Goal: Task Accomplishment & Management: Complete application form

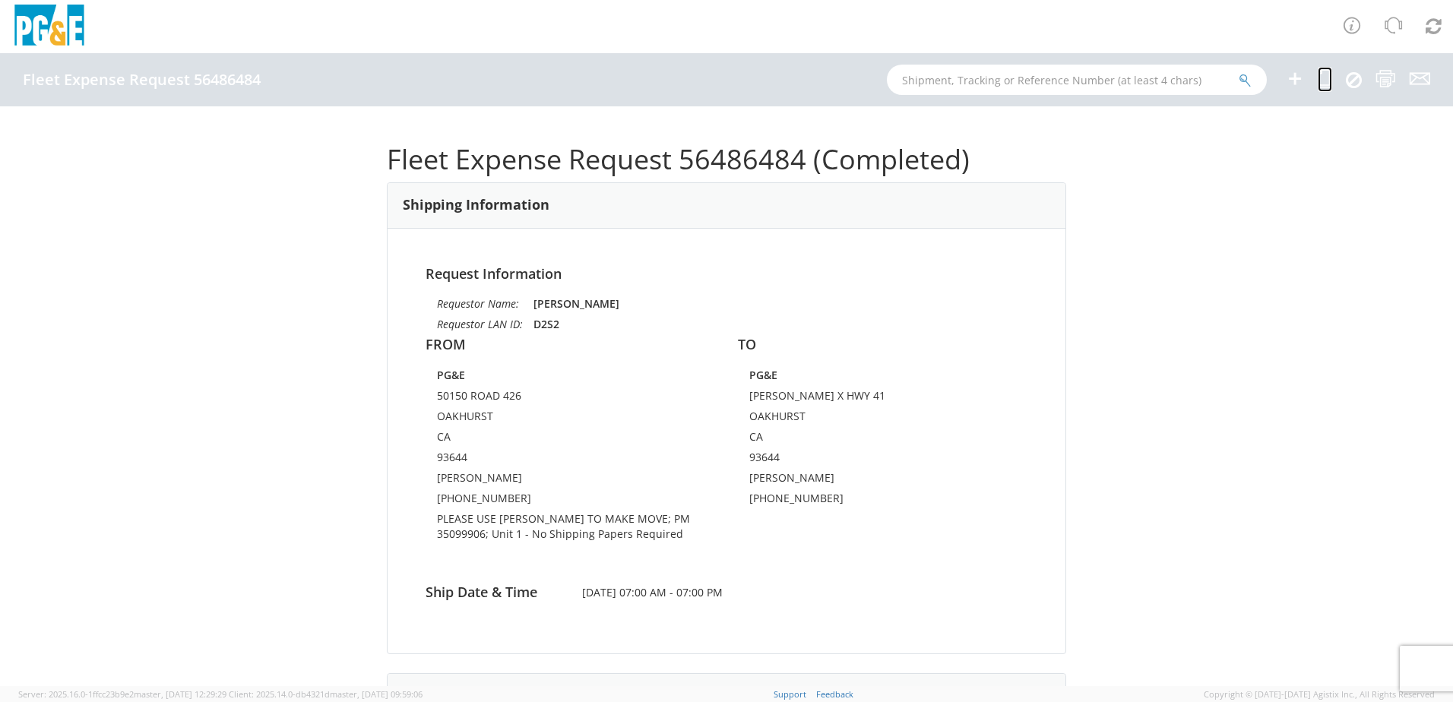
click at [1317, 90] on link at bounding box center [1324, 79] width 14 height 25
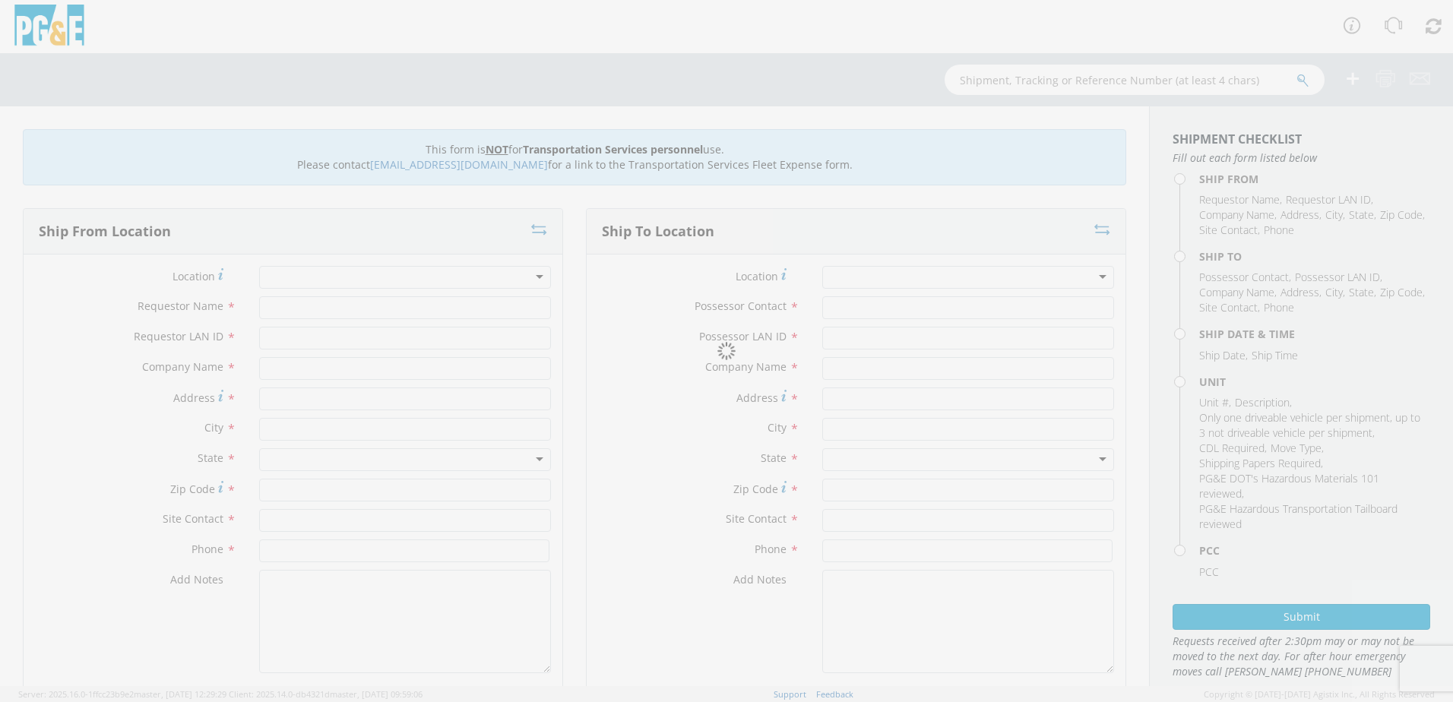
type input "[PERSON_NAME]"
type input "D2S2"
type input "PG&E"
type input "50150 ROAD 426"
type input "OAKHURST"
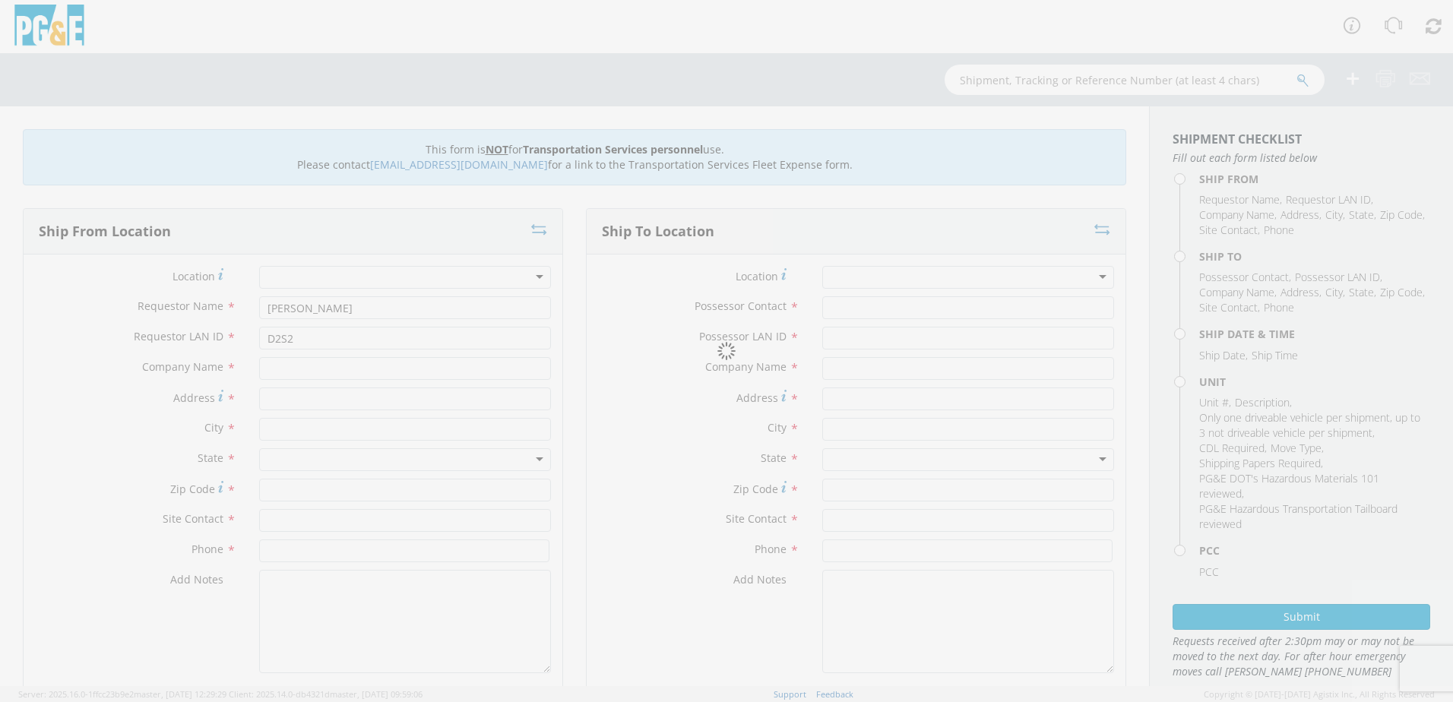
type input "93644"
type input "[PERSON_NAME]"
type input "[PHONE_NUMBER]"
type input "[PERSON_NAME]"
type input "D2S2"
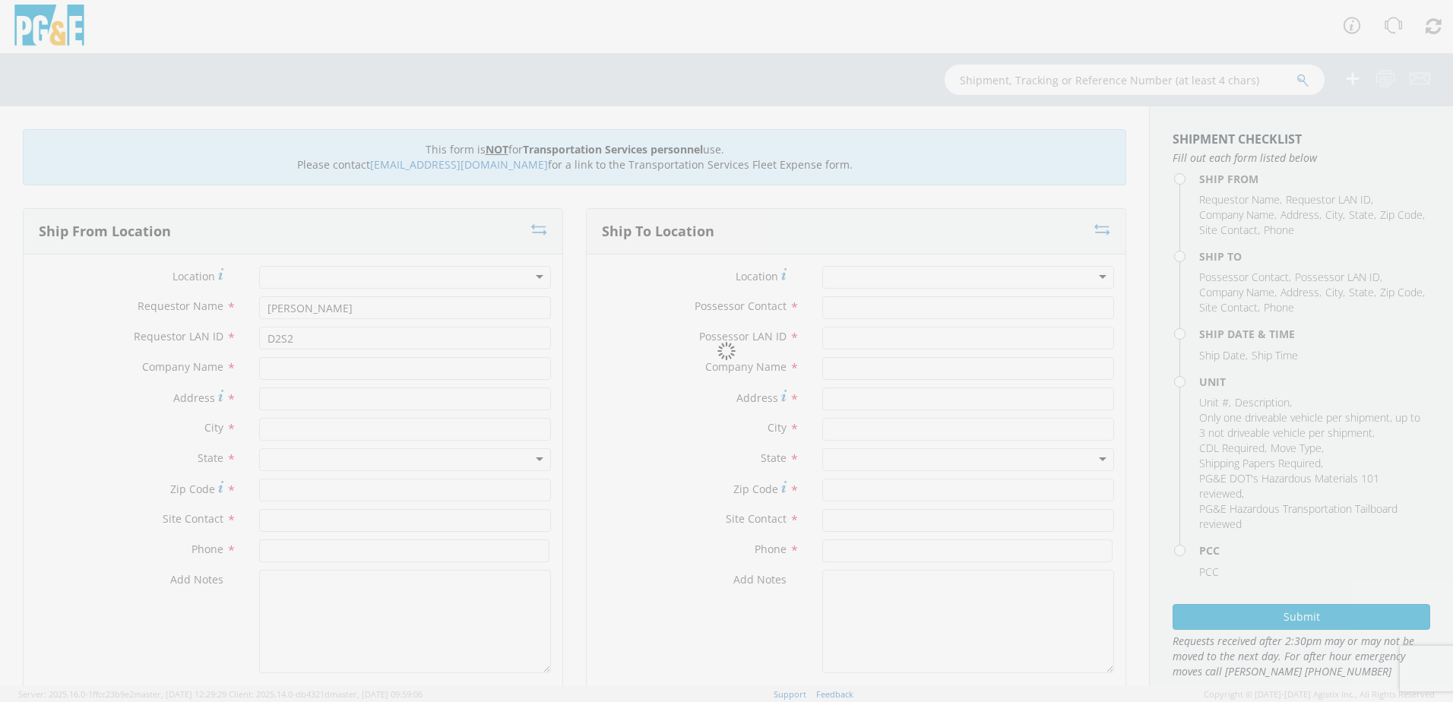
type input "PG&E"
type input "[PERSON_NAME] X HWY 41"
type input "OAKHURST"
type input "93644"
type input "[PERSON_NAME]"
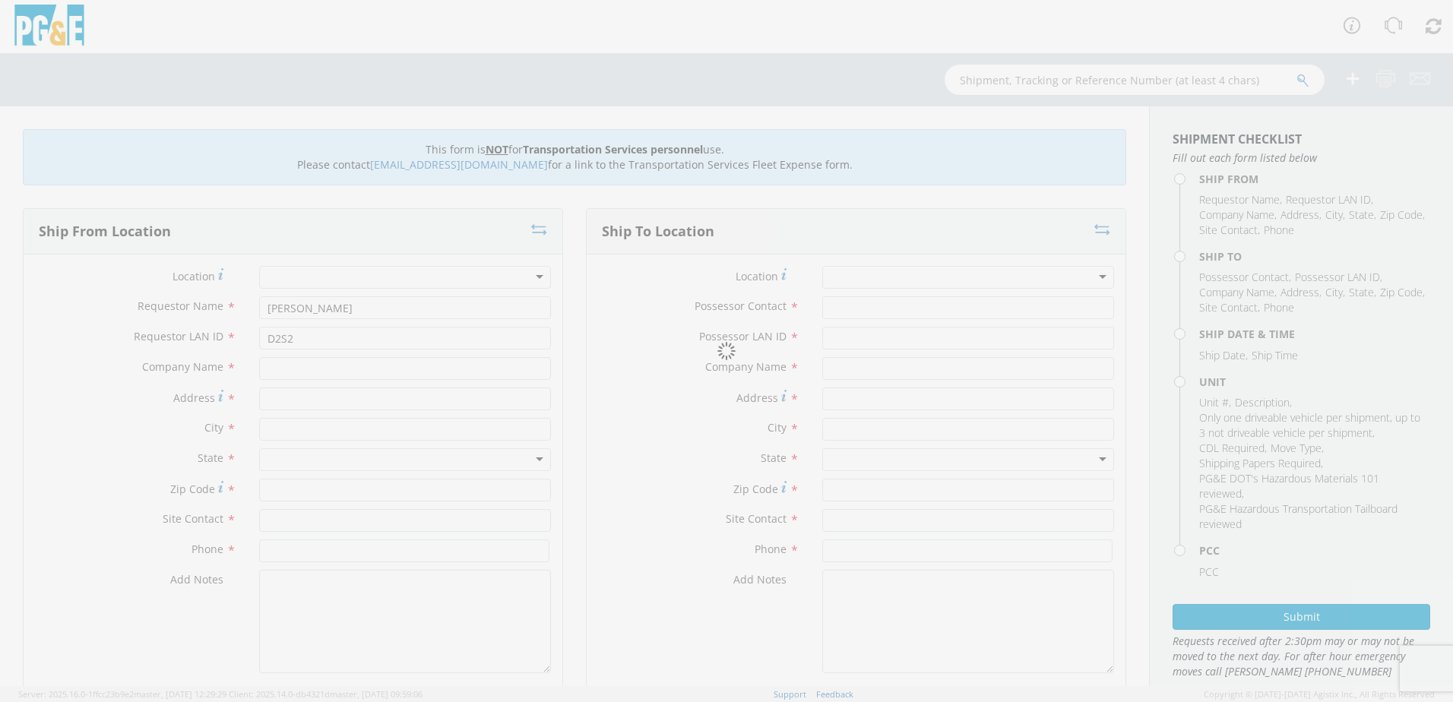
type input "[PHONE_NUMBER]"
type input "[DATE]"
type input "POLE WORK"
type input "0"
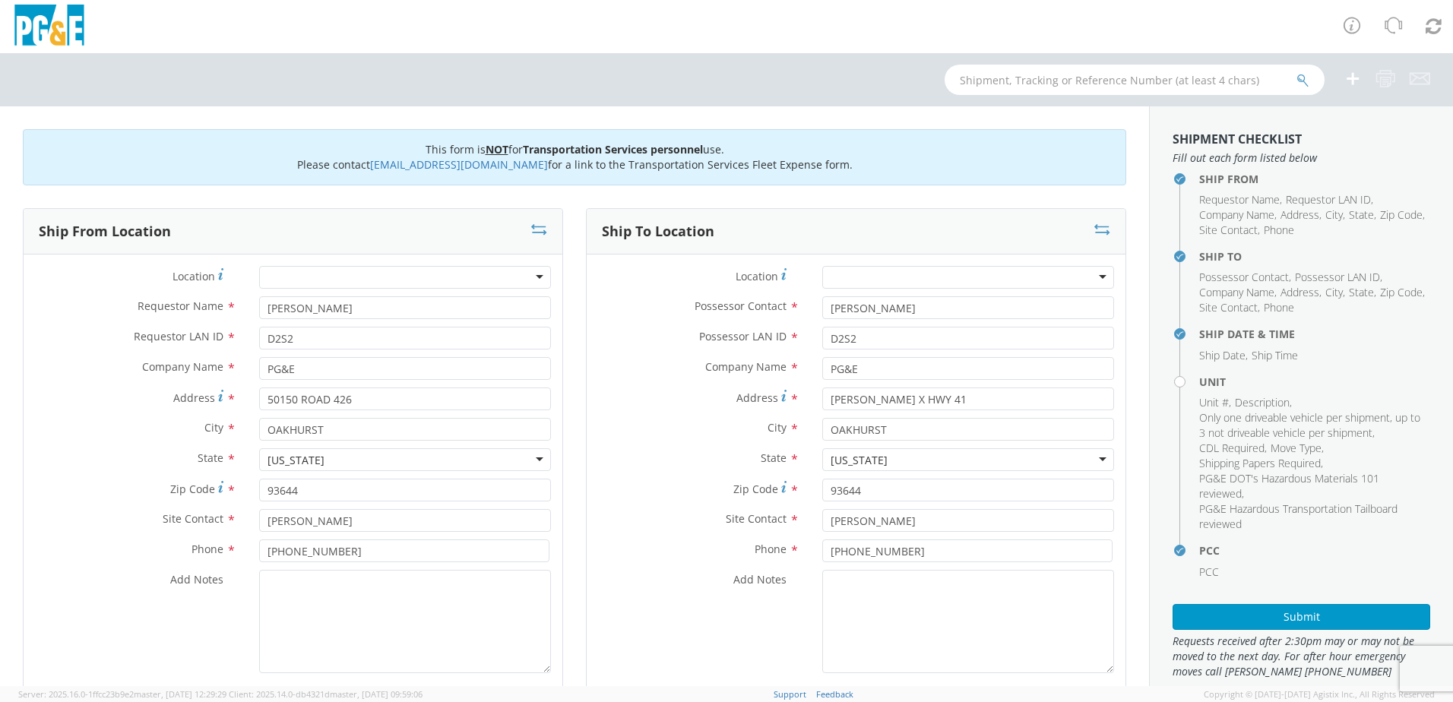
select select "12086"
select select "Other"
click at [310, 609] on textarea "Add Notes *" at bounding box center [405, 621] width 292 height 103
type textarea "PLEASE USE [PERSON_NAME] TO MAKE MOVE; PM 35619029"
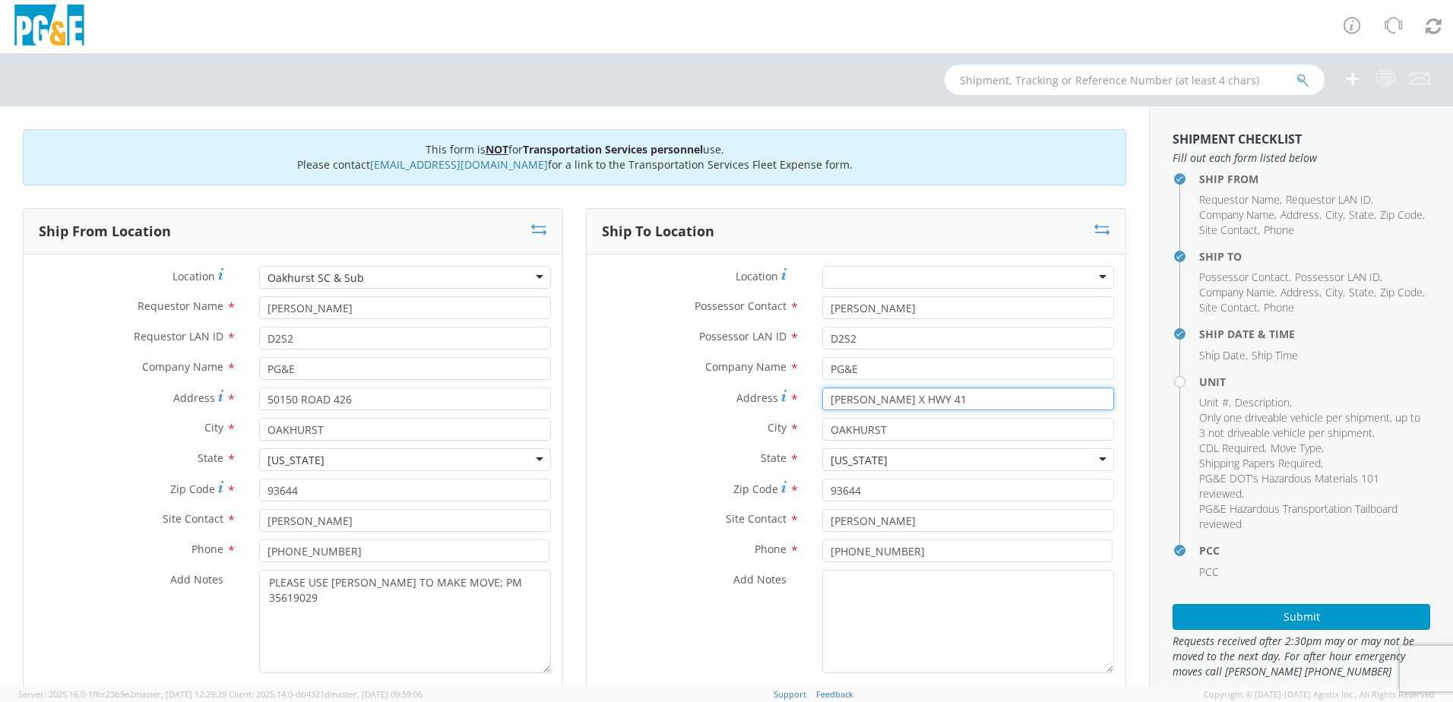
drag, startPoint x: 934, startPoint y: 403, endPoint x: 720, endPoint y: 424, distance: 215.2
click at [728, 420] on div "Location * (OBSOLETE) [PERSON_NAME] SC - GC TRAILER (OBSOLETE) [GEOGRAPHIC_DATA…" at bounding box center [856, 473] width 539 height 415
type input "ROAD 606 AT QUARRY"
drag, startPoint x: 884, startPoint y: 432, endPoint x: 789, endPoint y: 429, distance: 95.0
click at [790, 429] on div "City * [GEOGRAPHIC_DATA]" at bounding box center [856, 429] width 539 height 23
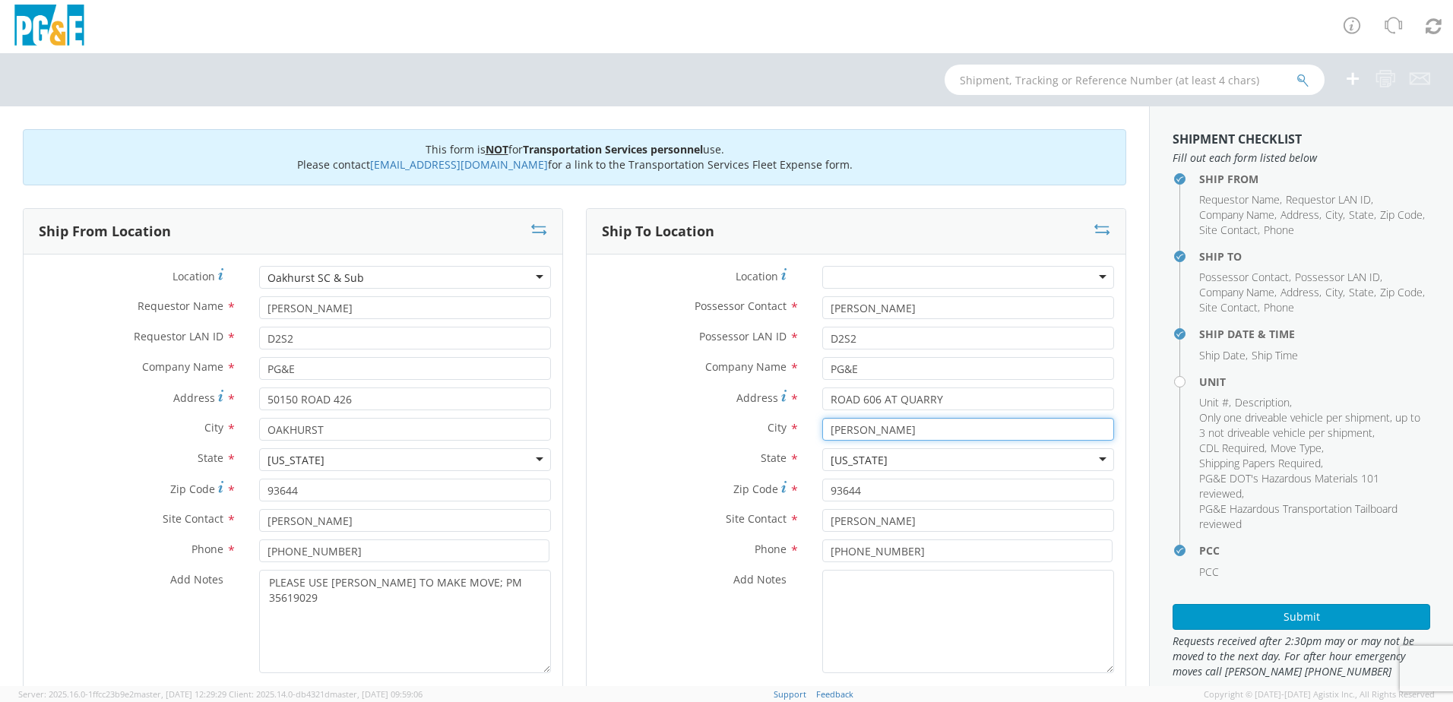
type input "[PERSON_NAME]"
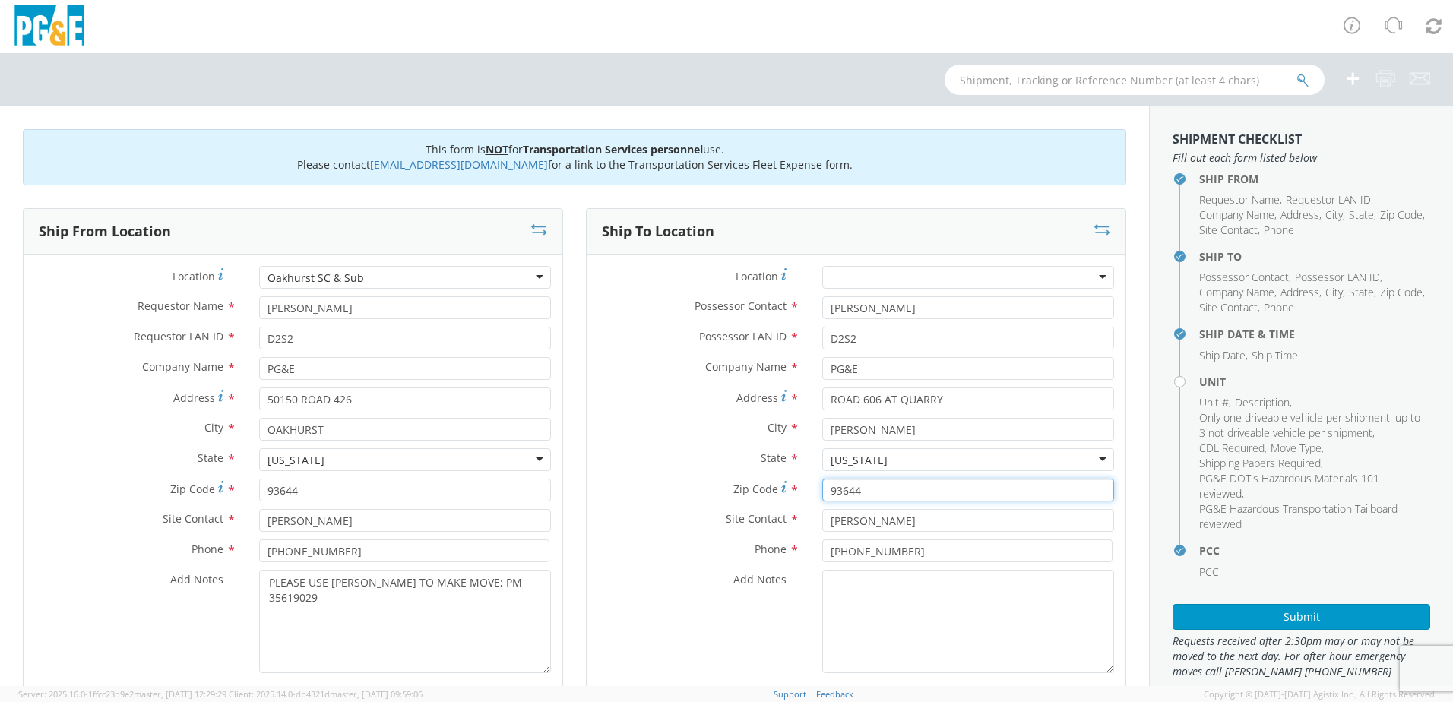
drag, startPoint x: 808, startPoint y: 494, endPoint x: 783, endPoint y: 495, distance: 25.1
click at [784, 494] on div "Zip Code * 93644" at bounding box center [856, 490] width 539 height 23
click at [875, 494] on input "Zip Code *" at bounding box center [968, 490] width 292 height 23
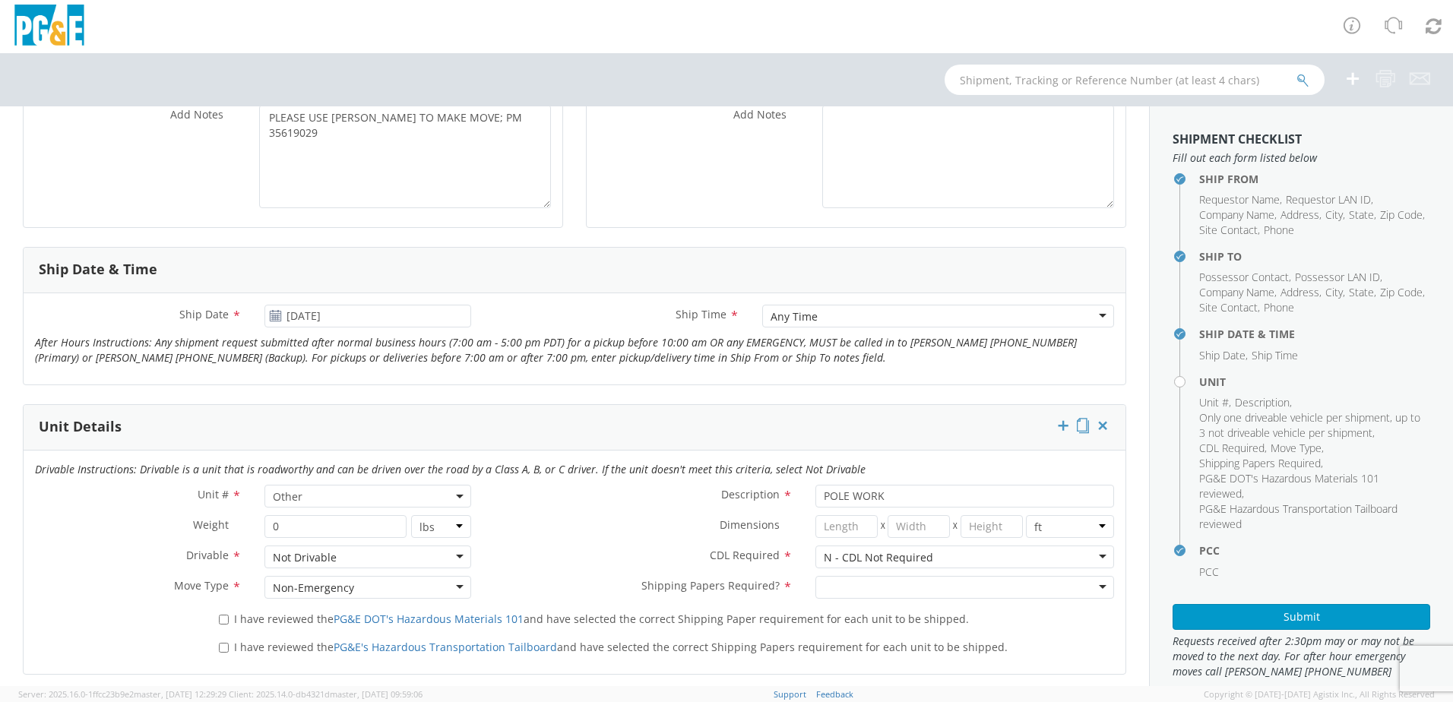
scroll to position [456, 0]
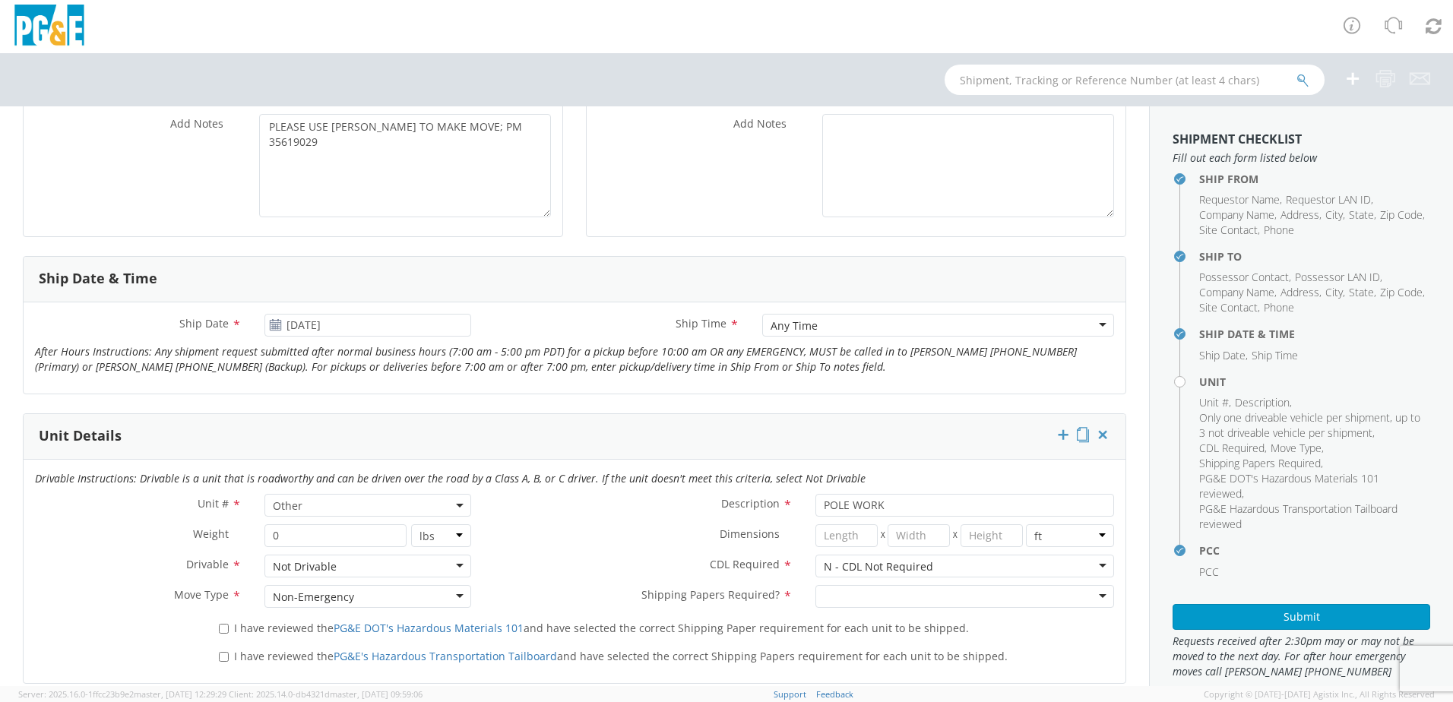
type input "93653"
drag, startPoint x: 883, startPoint y: 498, endPoint x: 748, endPoint y: 508, distance: 134.8
click at [748, 504] on div "Description * POLE WORK" at bounding box center [803, 505] width 643 height 23
type input "[PERSON_NAME] TRACK MACHINE"
click at [824, 606] on div at bounding box center [964, 596] width 299 height 23
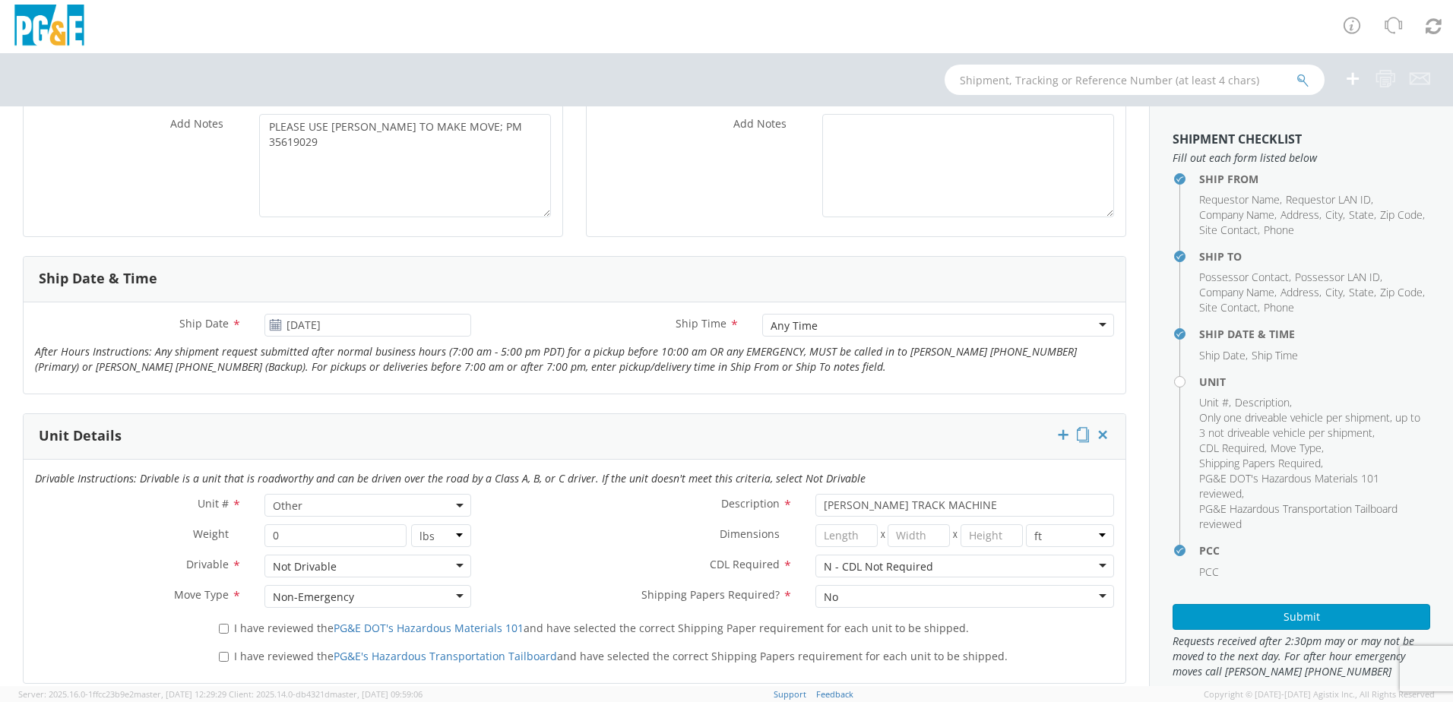
click at [220, 636] on div "I have reviewed the PG&E DOT's Hazardous Materials 101 and have selected the co…" at bounding box center [666, 629] width 918 height 28
drag, startPoint x: 228, startPoint y: 632, endPoint x: 221, endPoint y: 646, distance: 15.3
click at [226, 635] on label "I have reviewed the PG&E DOT's Hazardous Materials 101 and have selected the co…" at bounding box center [595, 626] width 753 height 17
click at [226, 634] on input "I have reviewed the PG&E DOT's Hazardous Materials 101 and have selected the co…" at bounding box center [224, 629] width 10 height 10
checkbox input "true"
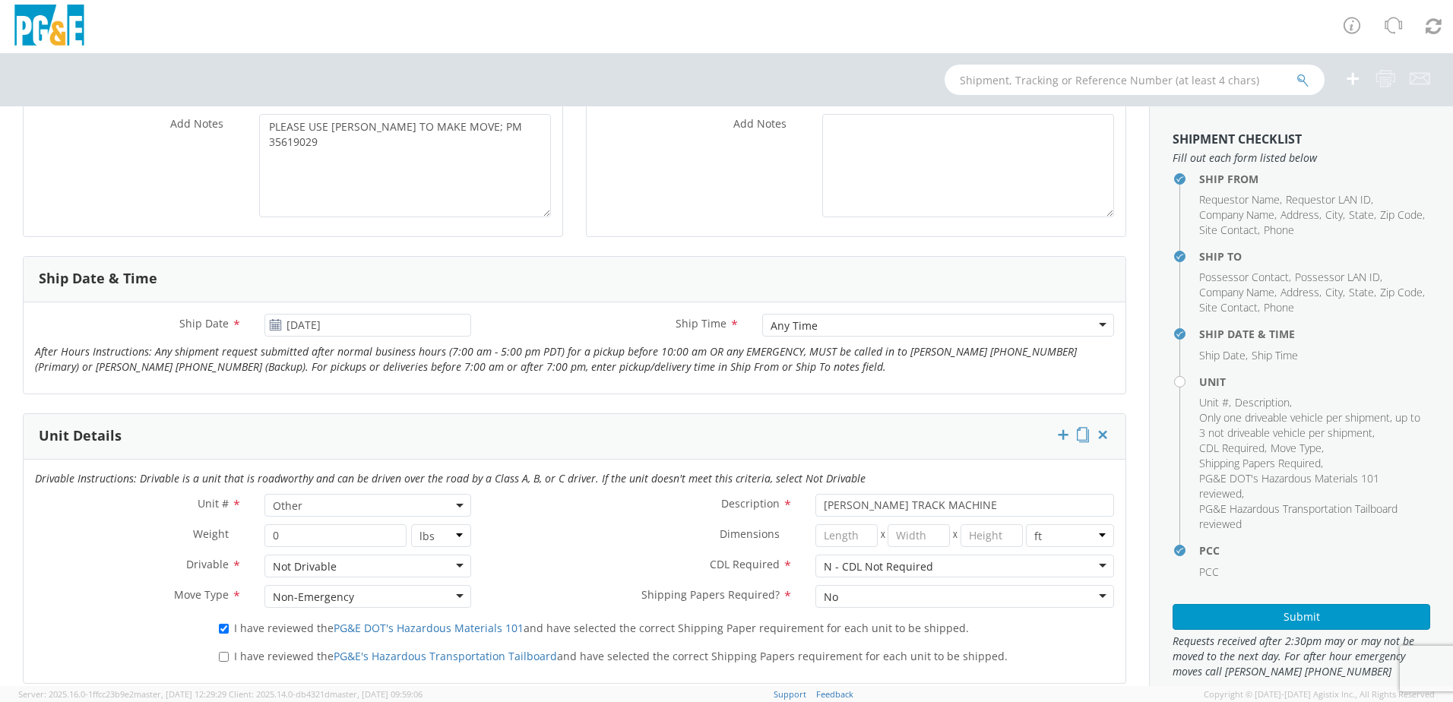
drag, startPoint x: 221, startPoint y: 647, endPoint x: 225, endPoint y: 656, distance: 9.9
click at [222, 649] on label "I have reviewed the PG&E's Hazardous Transportation Tailboard and have selected…" at bounding box center [615, 655] width 792 height 17
click at [222, 652] on input "I have reviewed the PG&E's Hazardous Transportation Tailboard and have selected…" at bounding box center [224, 657] width 10 height 10
click at [234, 660] on span "I have reviewed the PG&E's Hazardous Transportation Tailboard and have selected…" at bounding box center [620, 656] width 773 height 14
click at [229, 660] on input "I have reviewed the PG&E's Hazardous Transportation Tailboard and have selected…" at bounding box center [224, 657] width 10 height 10
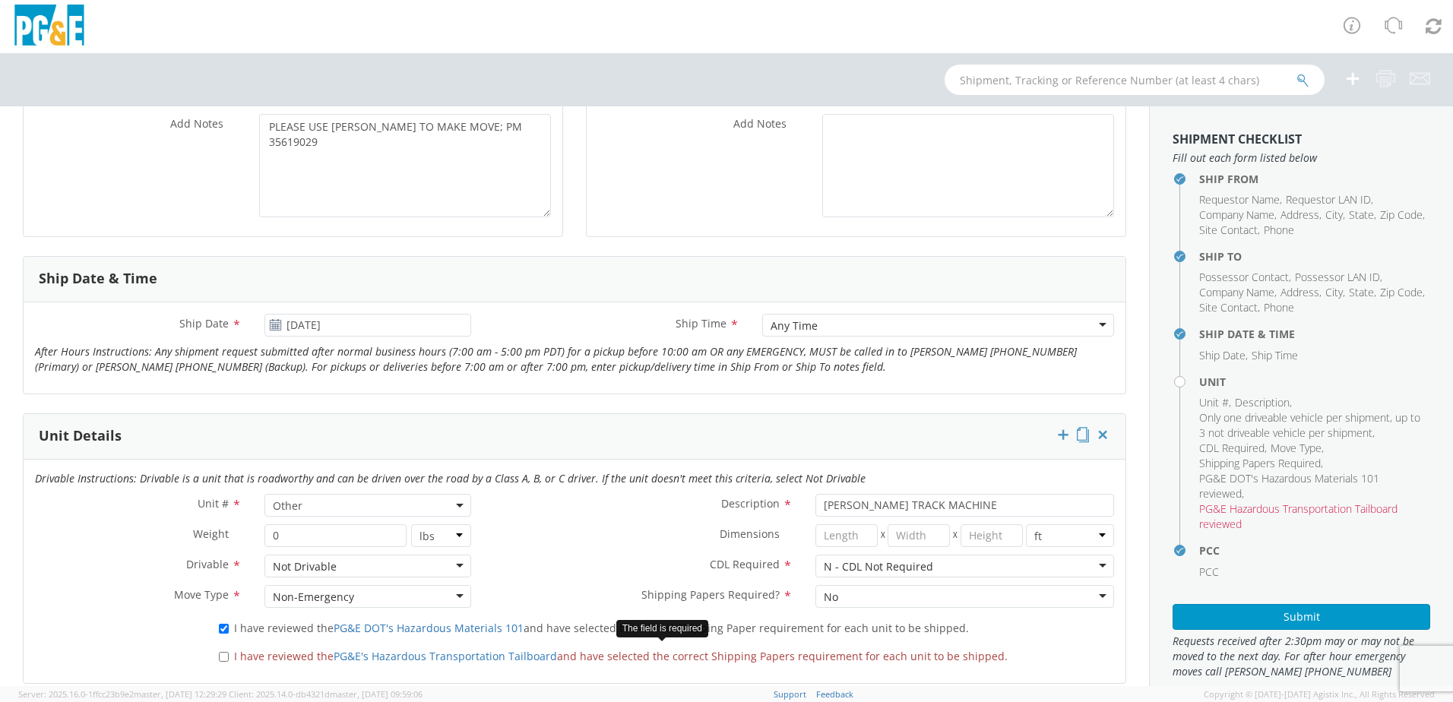
click at [229, 653] on label "I have reviewed the PG&E's Hazardous Transportation Tailboard and have selected…" at bounding box center [615, 655] width 792 height 17
click at [229, 653] on input "I have reviewed the PG&E's Hazardous Transportation Tailboard and have selected…" at bounding box center [224, 657] width 10 height 10
checkbox input "true"
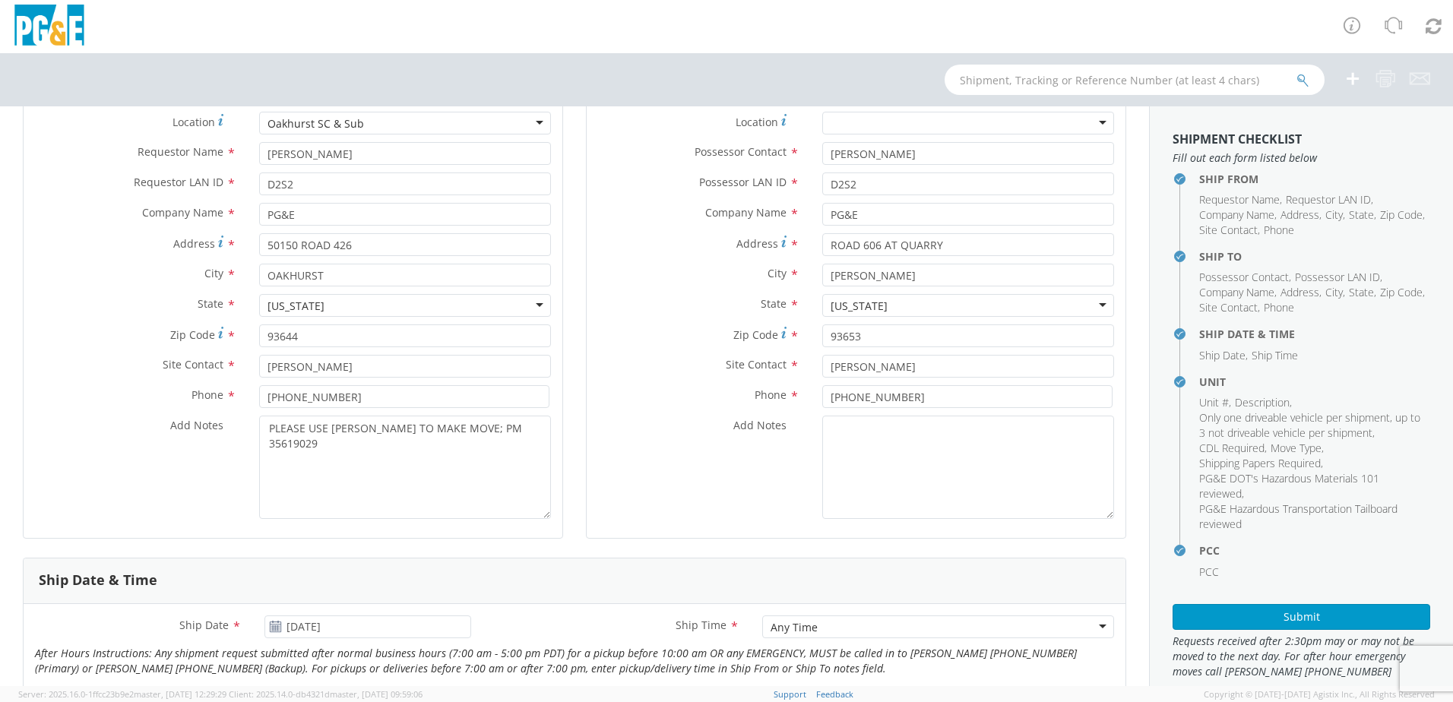
scroll to position [152, 0]
click at [1272, 621] on button "Submit" at bounding box center [1301, 617] width 258 height 26
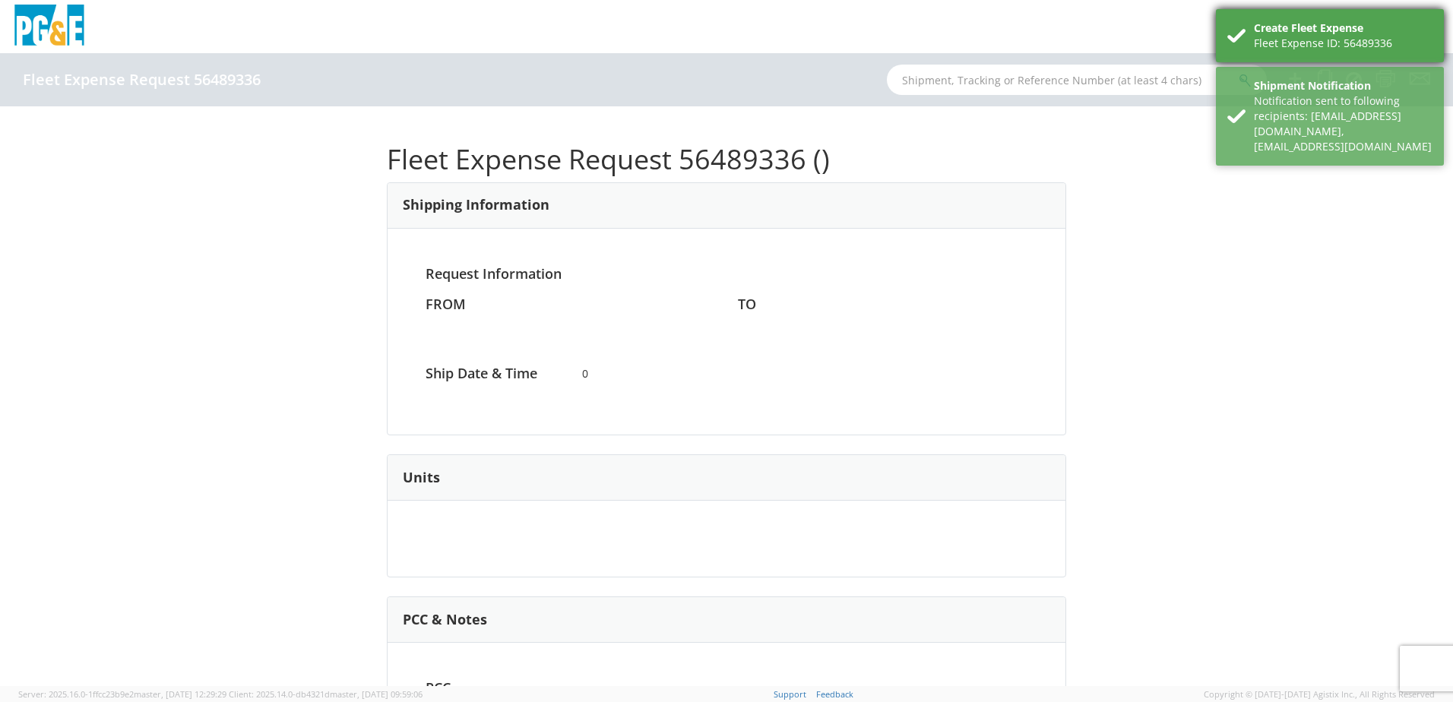
click at [1337, 40] on div "Fleet Expense ID: 56489336" at bounding box center [1343, 43] width 179 height 15
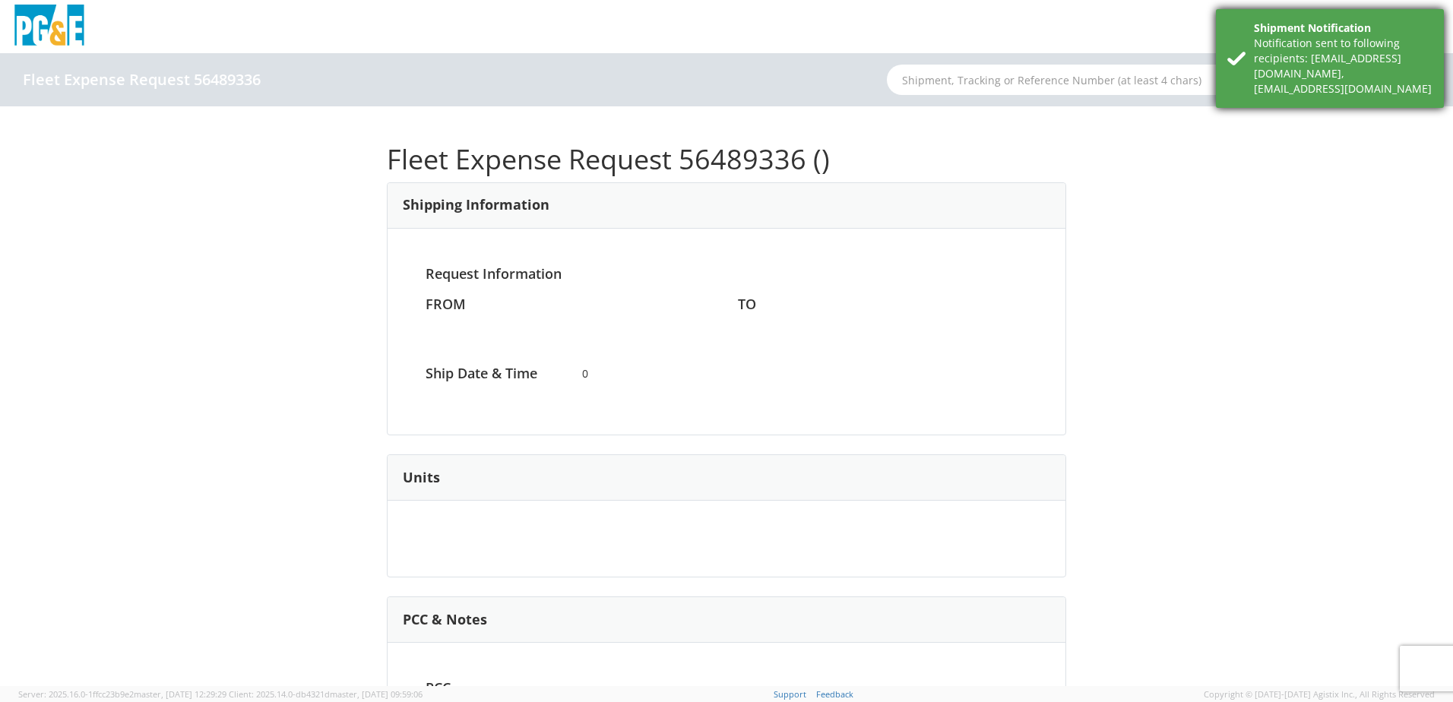
click at [1336, 79] on div "Notification sent to following recipients: [EMAIL_ADDRESS][DOMAIN_NAME],[EMAIL_…" at bounding box center [1343, 66] width 179 height 61
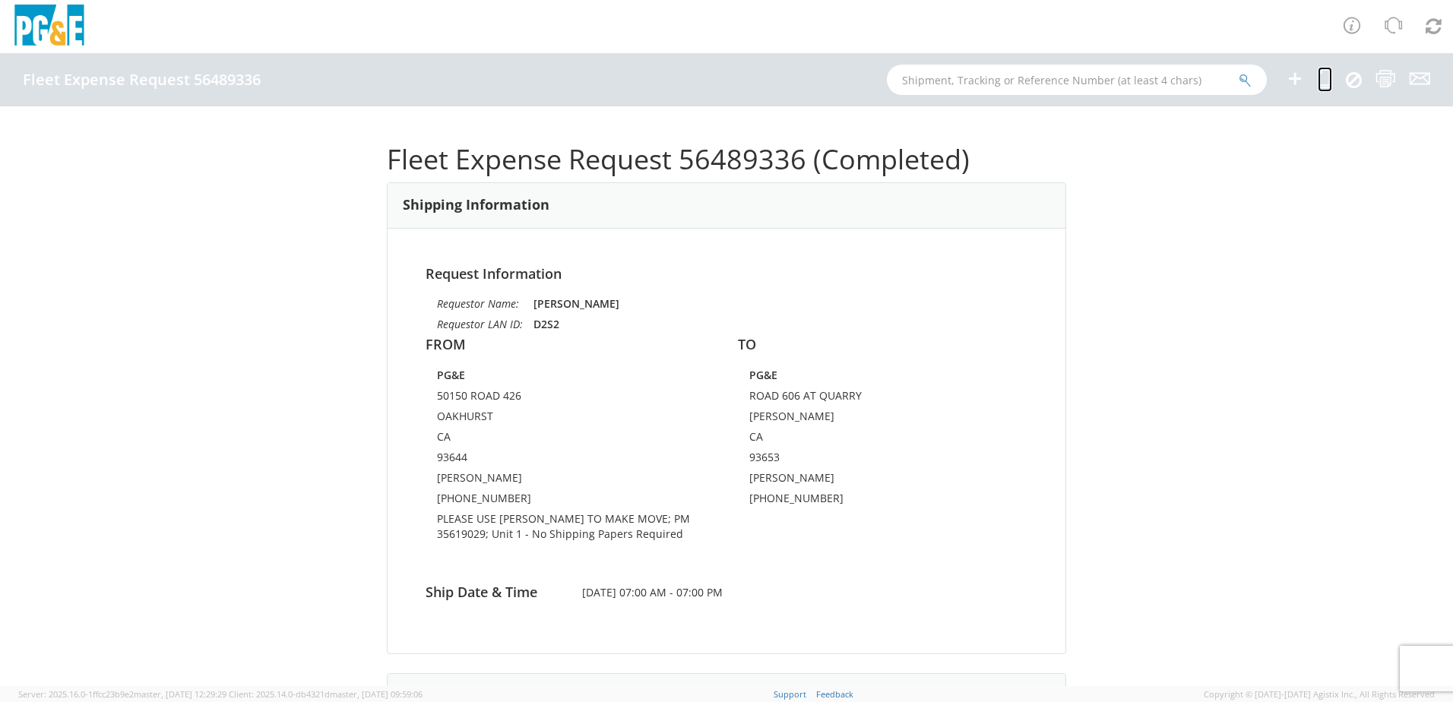
click at [1326, 86] on icon at bounding box center [1324, 78] width 14 height 19
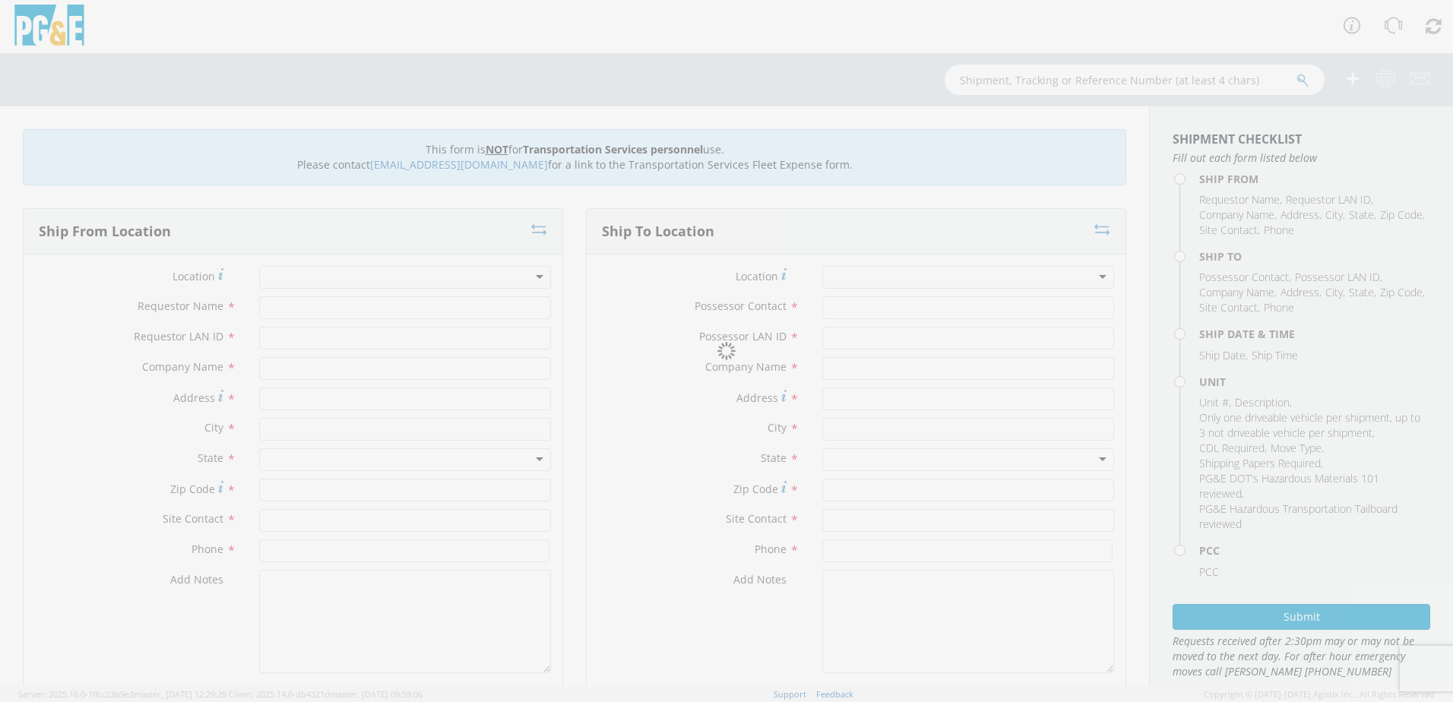
type input "[PERSON_NAME]"
type input "D2S2"
type input "PG&E"
type input "50150 ROAD 426"
type input "OAKHURST"
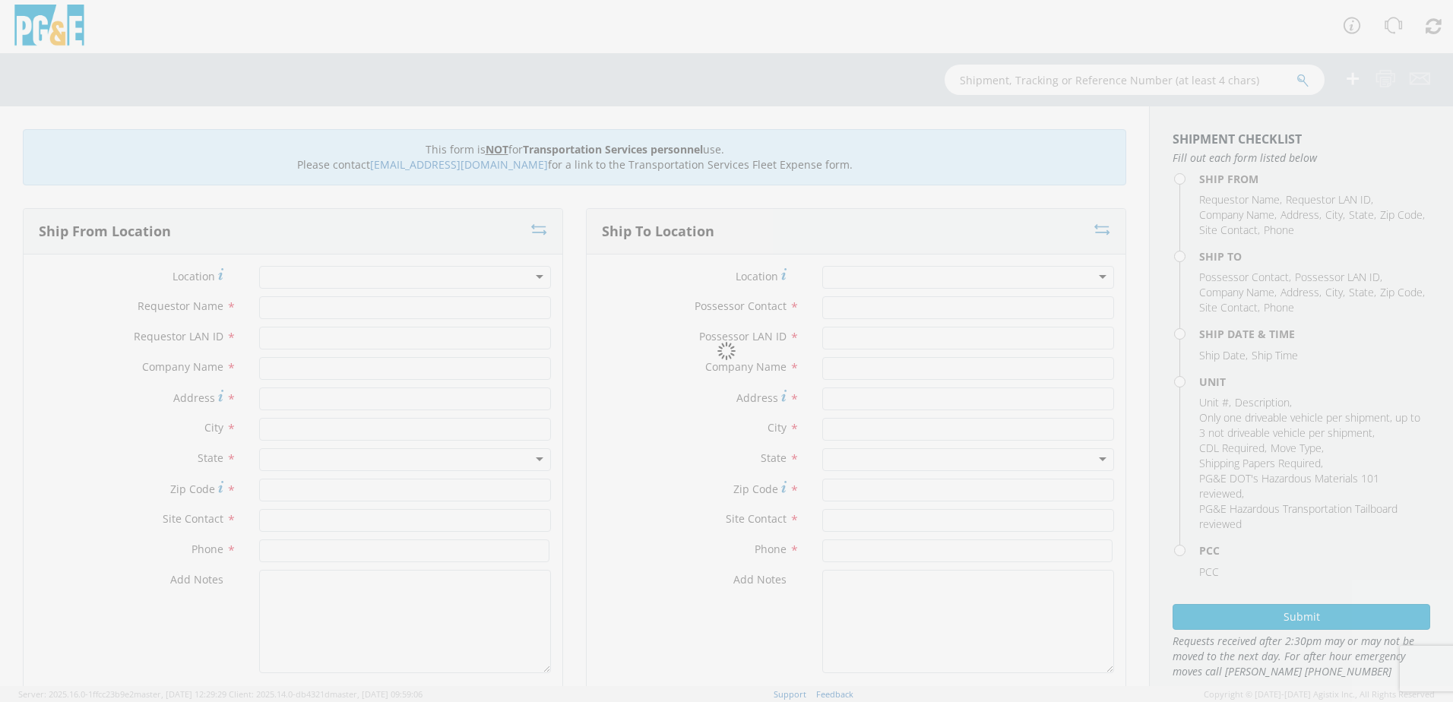
type input "93644"
type input "[PERSON_NAME]"
type input "[PHONE_NUMBER]"
type input "[PERSON_NAME]"
type input "D2S2"
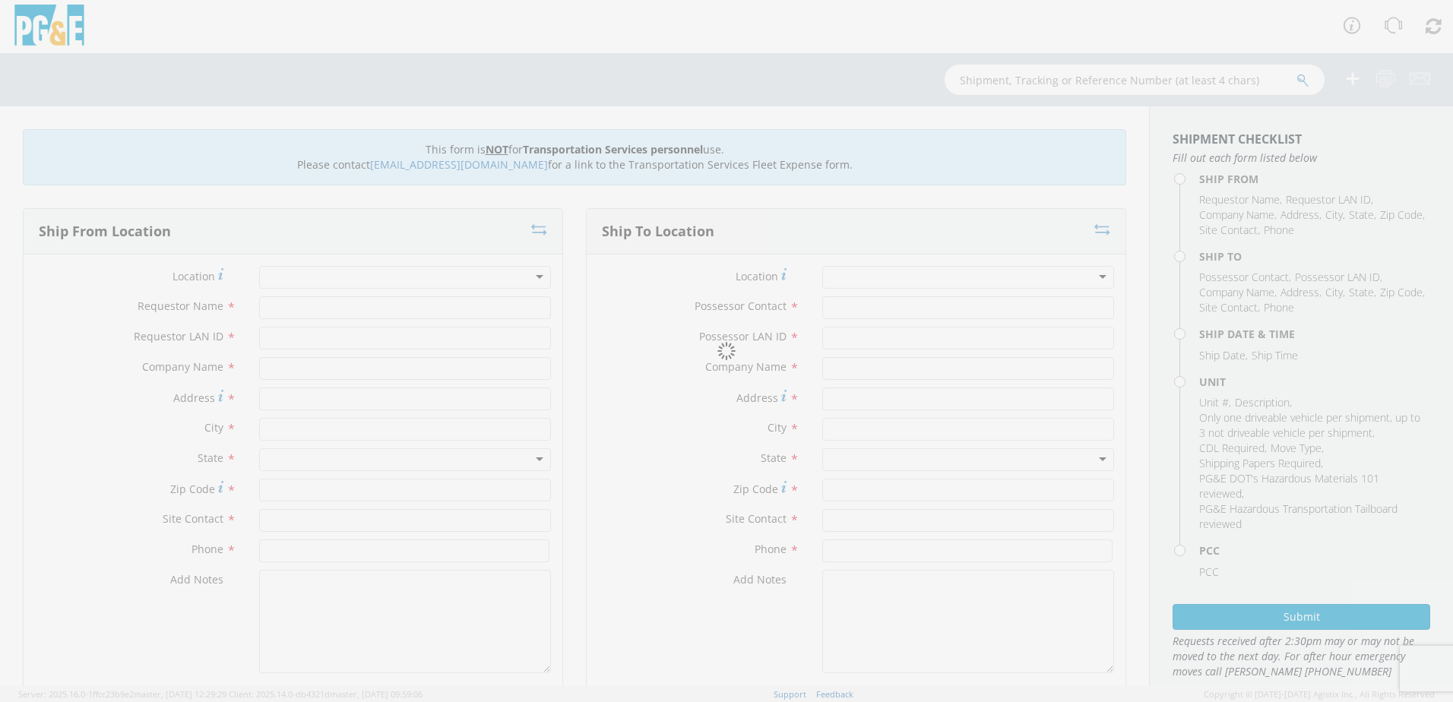
type input "PG&E"
type input "ROAD 606 AT QUARRY"
type input "[PERSON_NAME]"
type input "93653"
type input "[PERSON_NAME]"
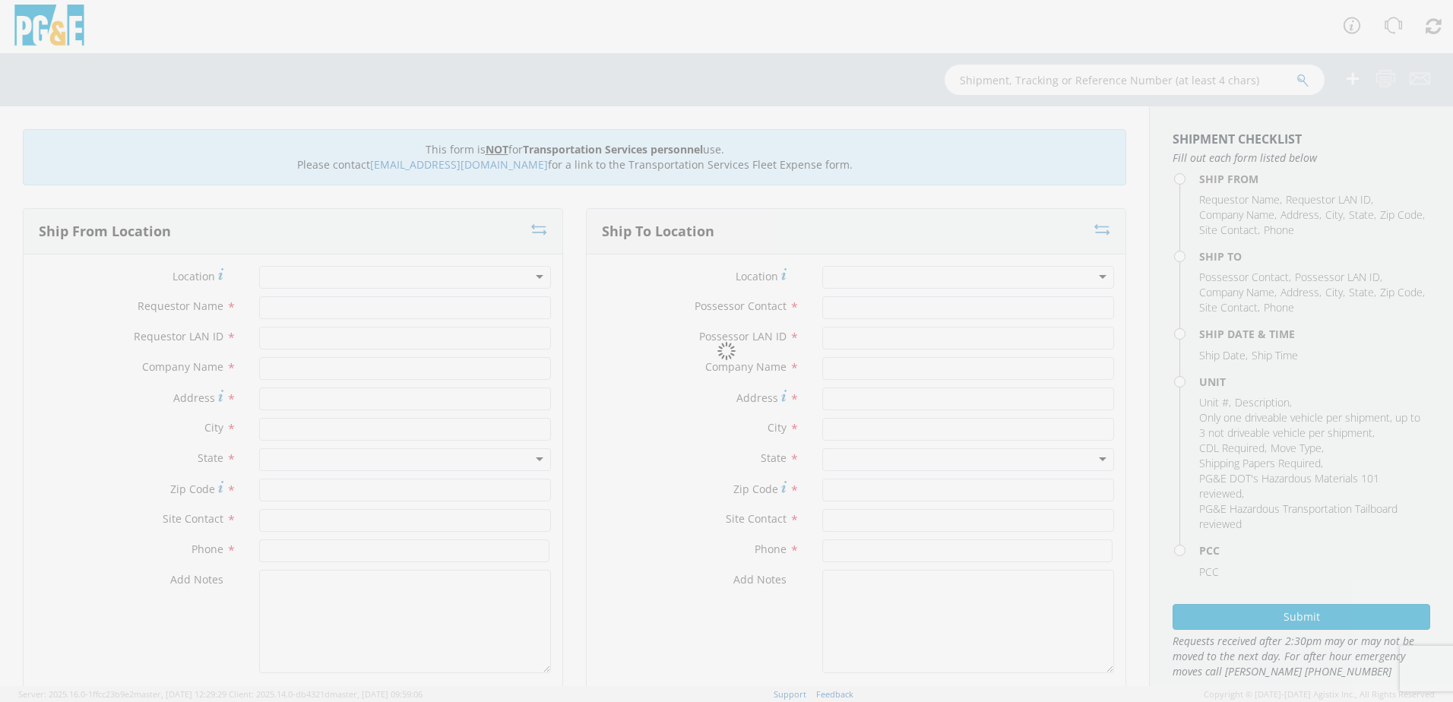
type input "[PHONE_NUMBER]"
type input "[DATE]"
type input "[PERSON_NAME] TRACK MACHINE"
type input "0"
select select "Other"
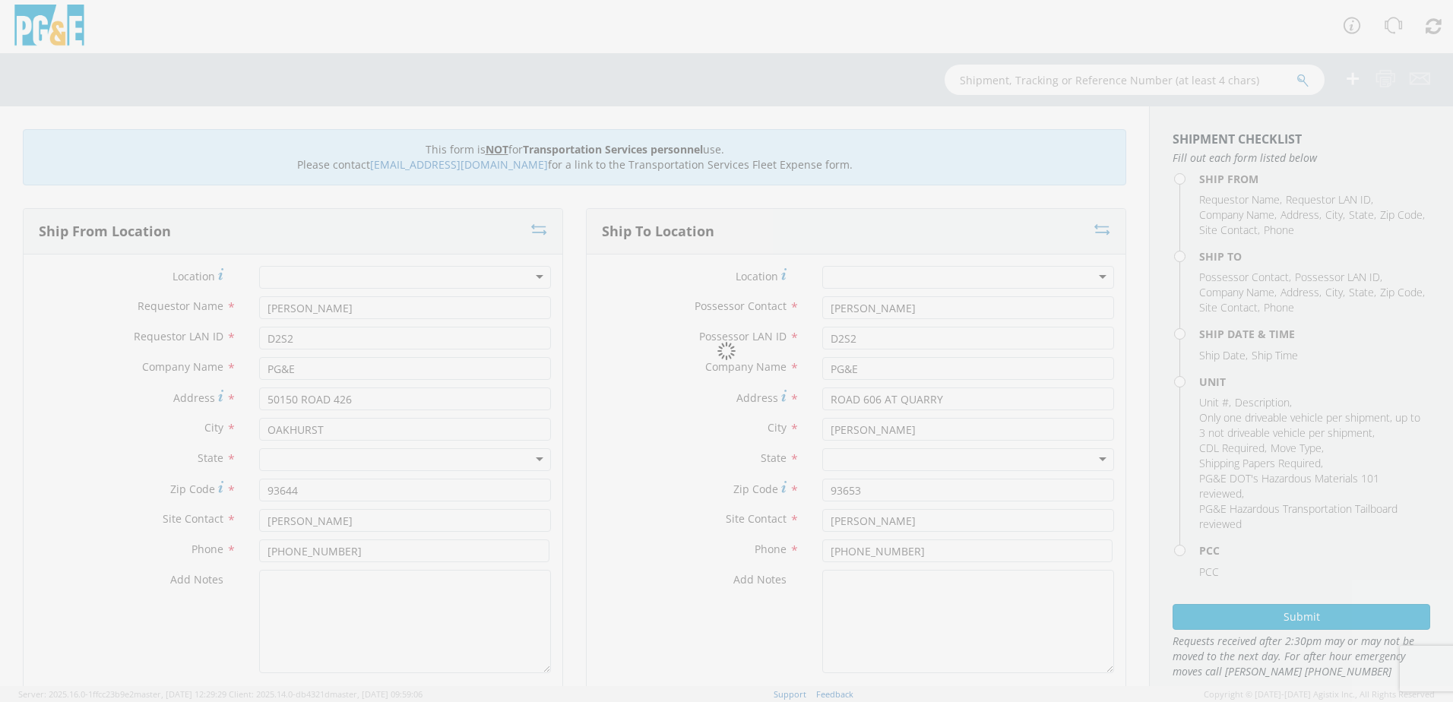
select select "12086"
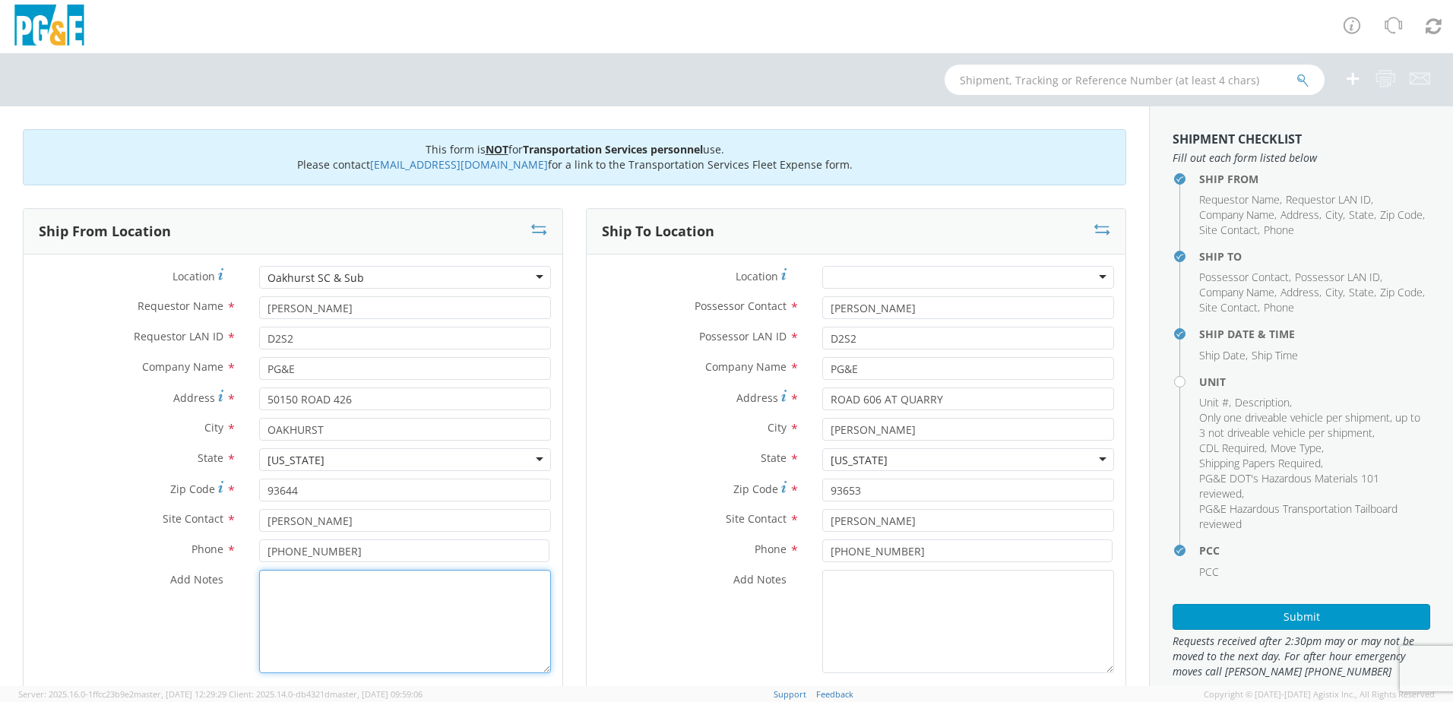
drag, startPoint x: 268, startPoint y: 625, endPoint x: 291, endPoint y: 615, distance: 24.8
click at [276, 620] on textarea "Add Notes *" at bounding box center [405, 621] width 292 height 103
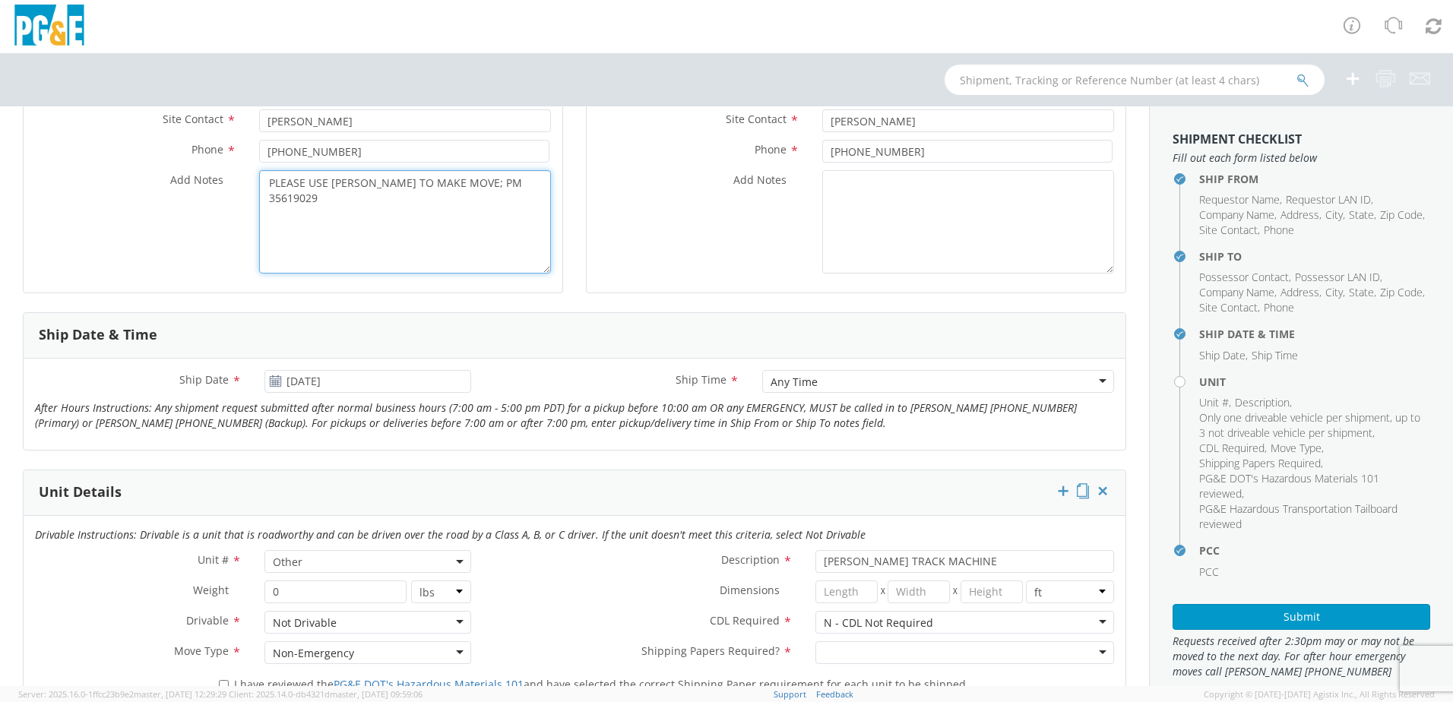
scroll to position [608, 0]
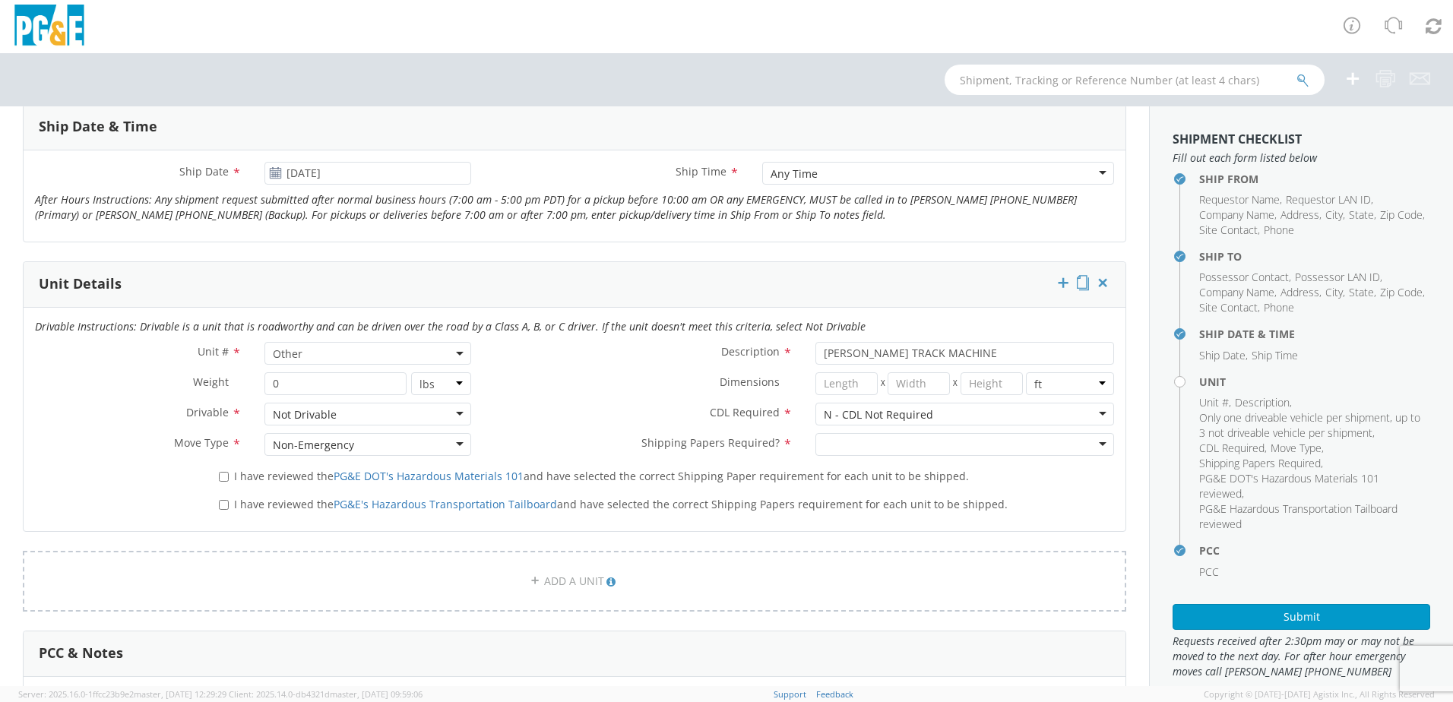
type textarea "PLEASE USE [PERSON_NAME] TO MAKE MOVE; PM 35619029"
click at [829, 451] on div at bounding box center [964, 444] width 299 height 23
drag, startPoint x: 836, startPoint y: 473, endPoint x: 540, endPoint y: 527, distance: 300.4
click at [236, 486] on div "I have reviewed the PG&E DOT's Hazardous Materials 101 and have selected the co…" at bounding box center [666, 477] width 918 height 28
click at [243, 479] on span "I have reviewed the PG&E DOT's Hazardous Materials 101 and have selected the co…" at bounding box center [601, 476] width 735 height 14
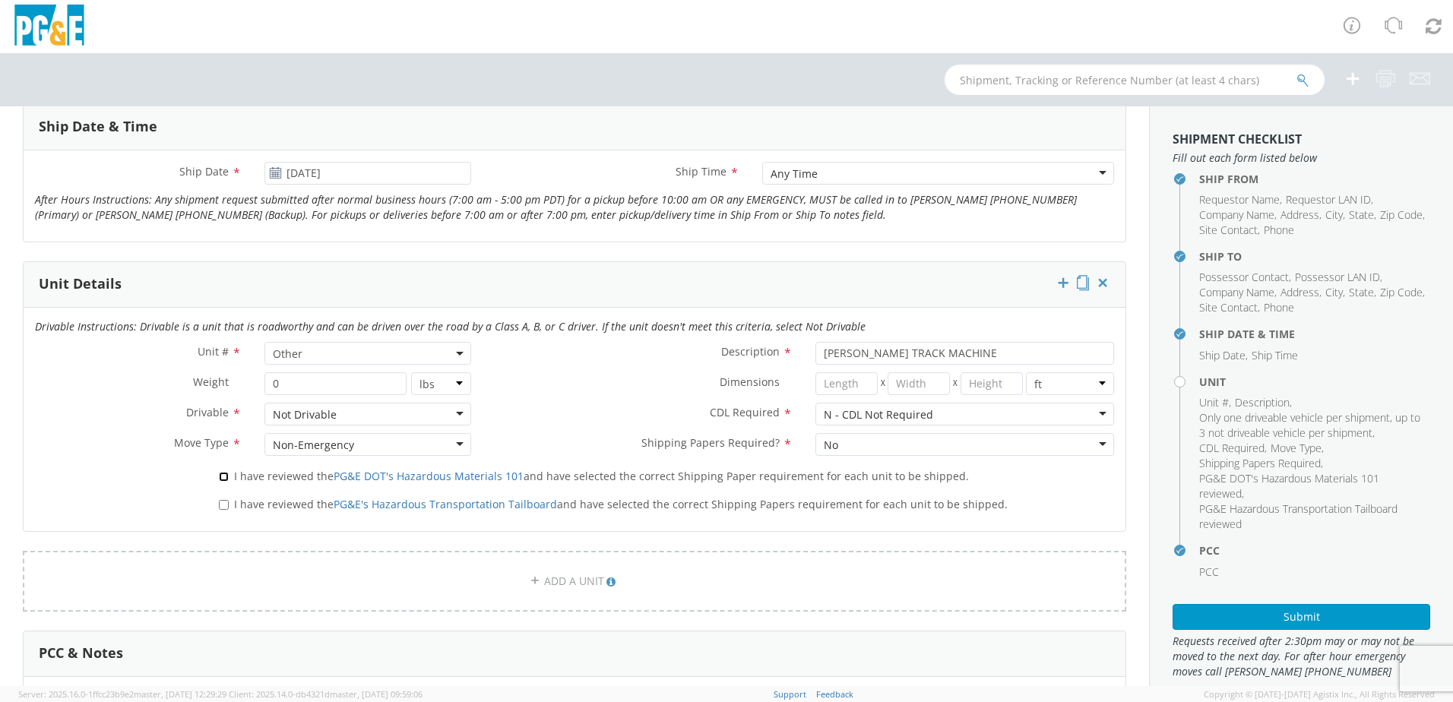
click at [229, 479] on input "I have reviewed the PG&E DOT's Hazardous Materials 101 and have selected the co…" at bounding box center [224, 477] width 10 height 10
checkbox input "true"
click at [244, 505] on span "I have reviewed the PG&E's Hazardous Transportation Tailboard and have selected…" at bounding box center [620, 504] width 773 height 14
click at [229, 505] on input "I have reviewed the PG&E's Hazardous Transportation Tailboard and have selected…" at bounding box center [224, 505] width 10 height 10
checkbox input "true"
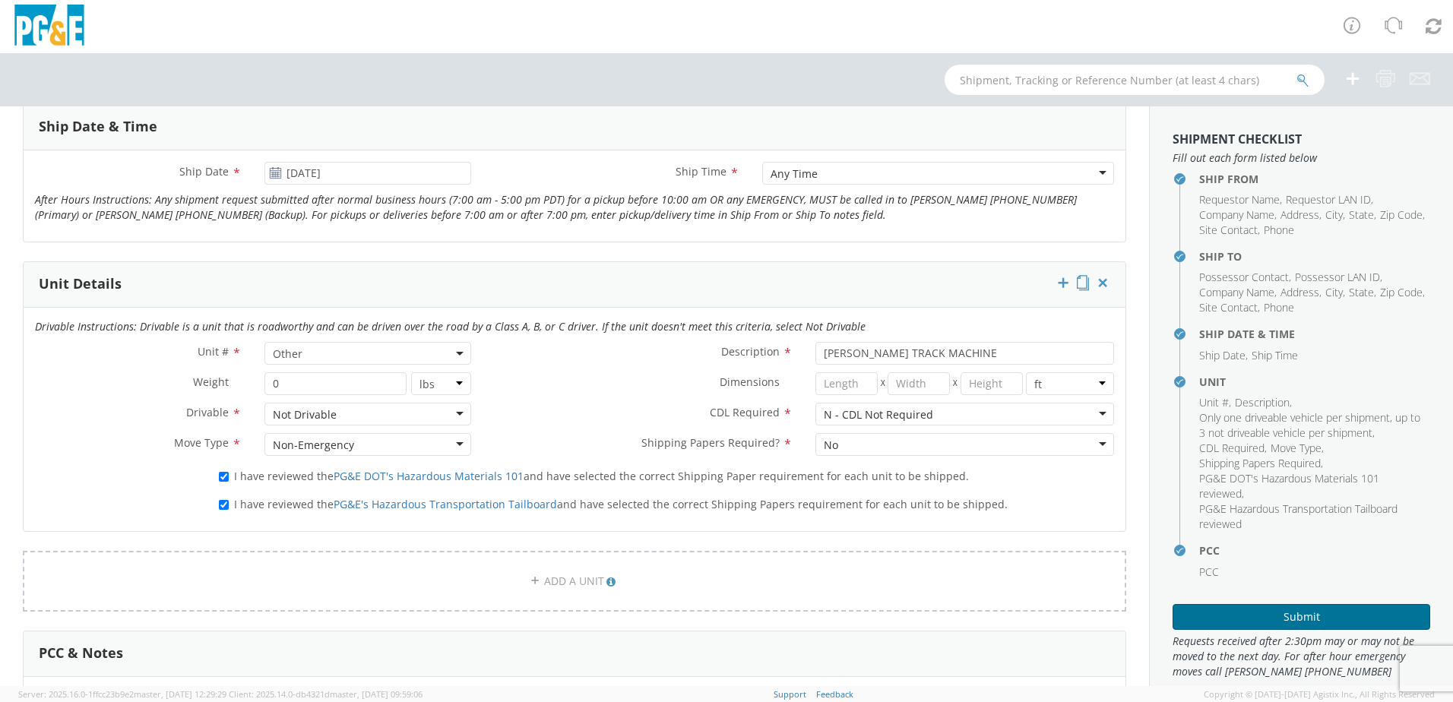
click at [1290, 606] on button "Submit" at bounding box center [1301, 617] width 258 height 26
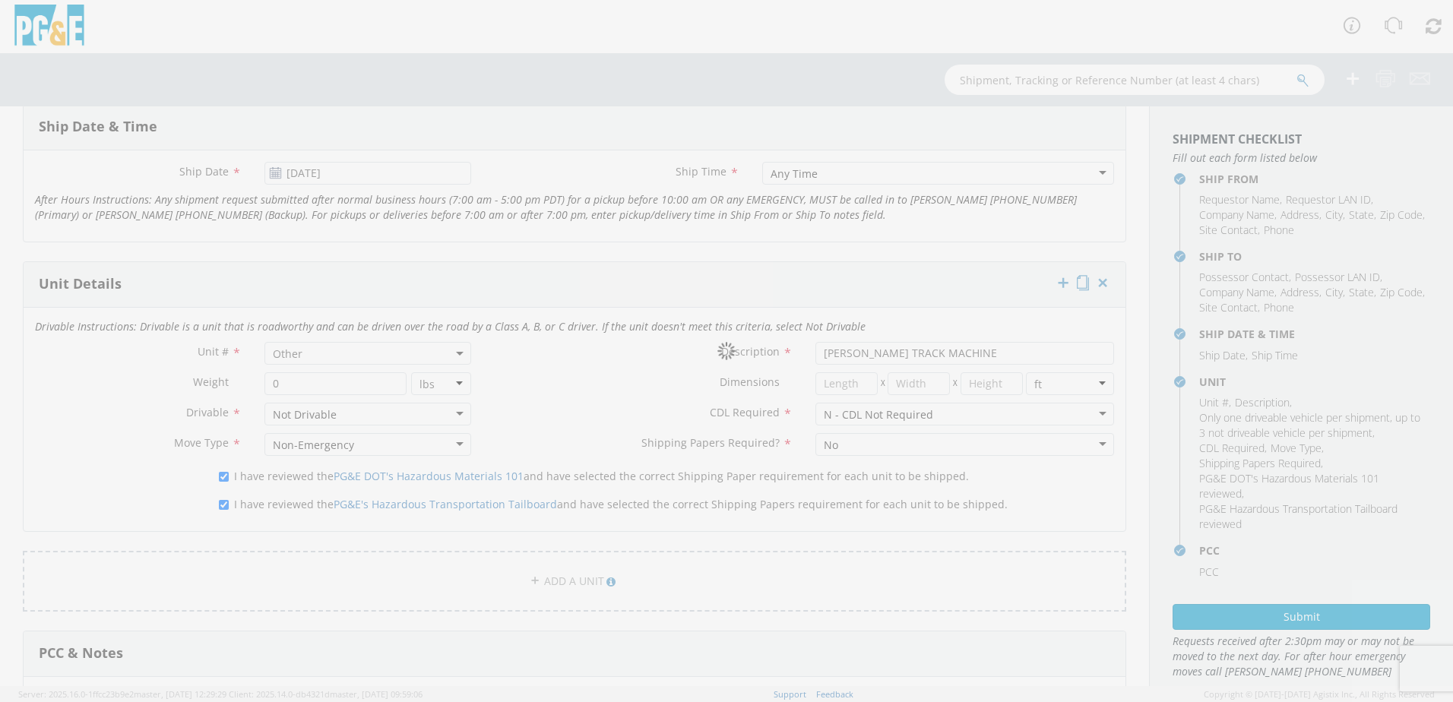
click at [1276, 619] on div at bounding box center [726, 351] width 1453 height 702
